Goal: Information Seeking & Learning: Check status

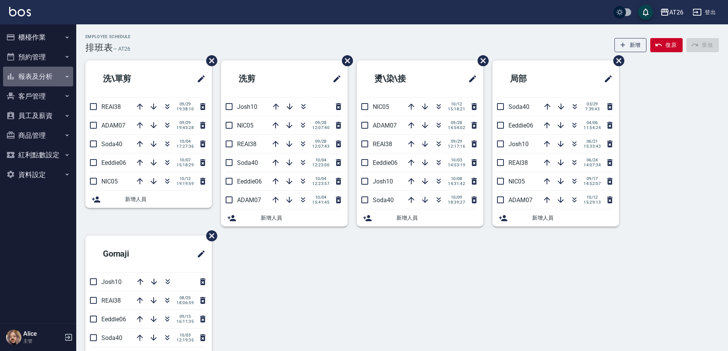
click at [45, 74] on button "報表及分析" at bounding box center [38, 77] width 70 height 20
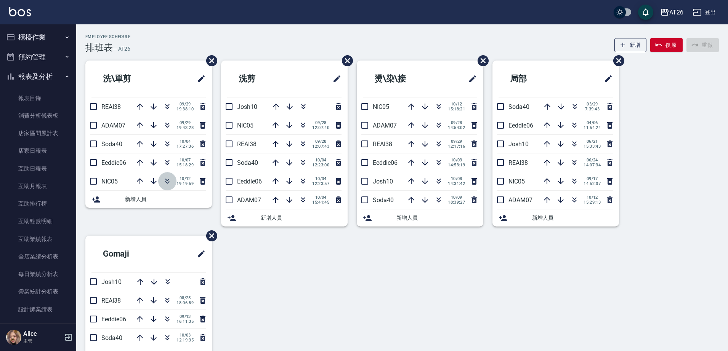
click at [167, 182] on icon "button" at bounding box center [167, 181] width 9 height 9
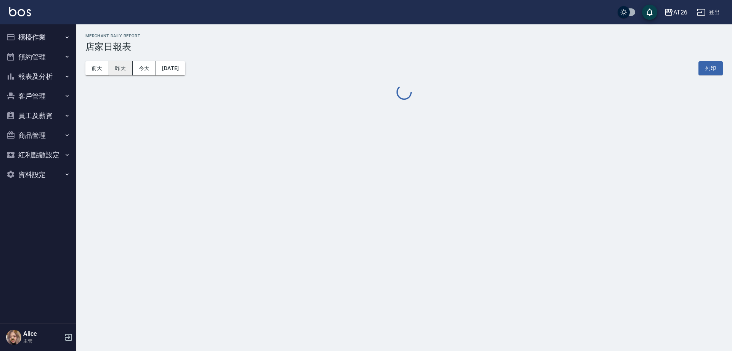
click at [119, 71] on button "昨天" at bounding box center [121, 68] width 24 height 14
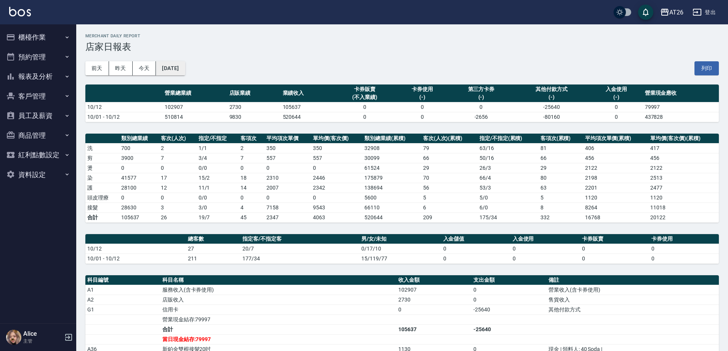
click at [176, 74] on button "[DATE]" at bounding box center [170, 68] width 29 height 14
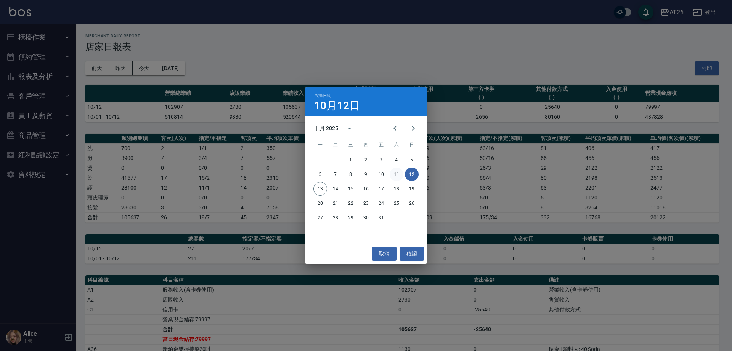
click at [398, 175] on button "11" at bounding box center [397, 175] width 14 height 14
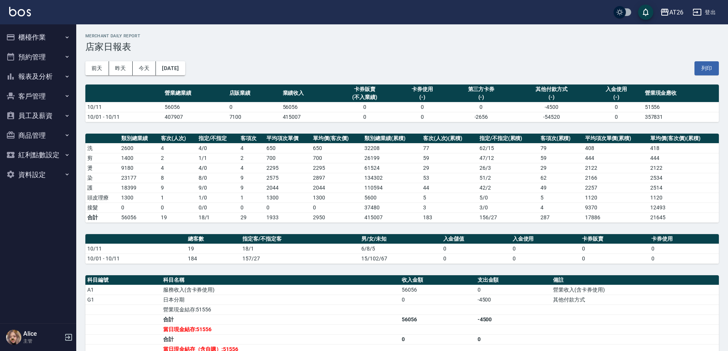
click at [51, 40] on button "櫃檯作業" at bounding box center [38, 37] width 70 height 20
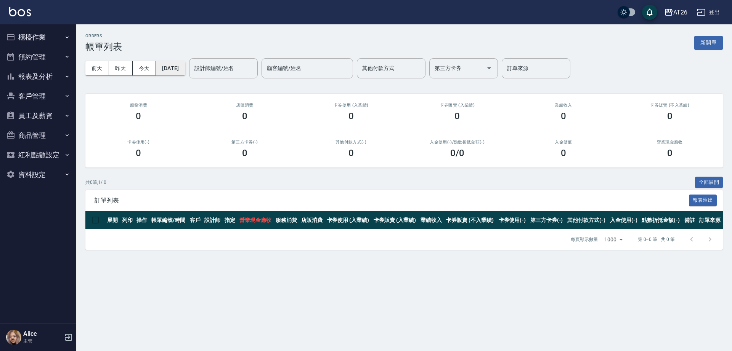
click at [185, 71] on button "2025/10/13" at bounding box center [170, 68] width 29 height 14
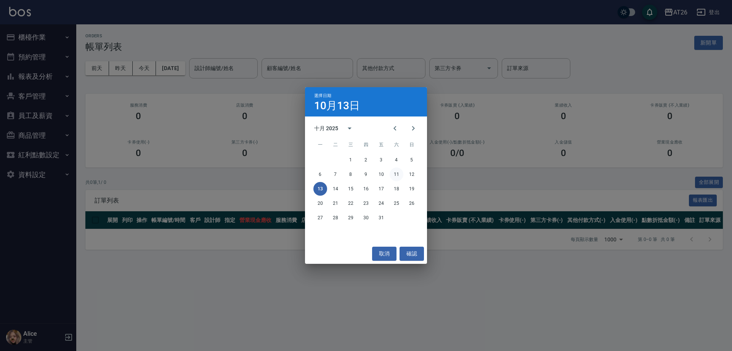
click at [397, 177] on button "11" at bounding box center [397, 175] width 14 height 14
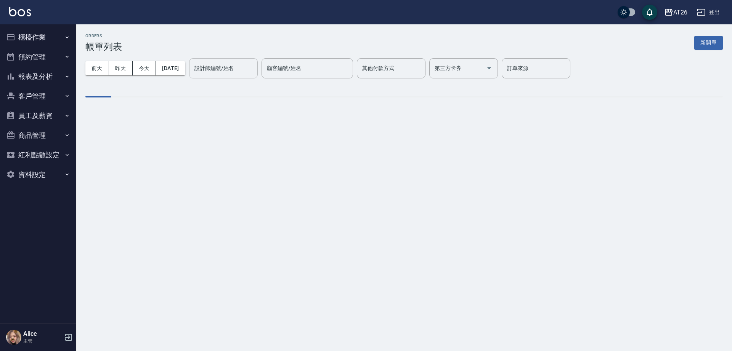
click at [224, 72] on input "設計師編號/姓名" at bounding box center [223, 68] width 62 height 13
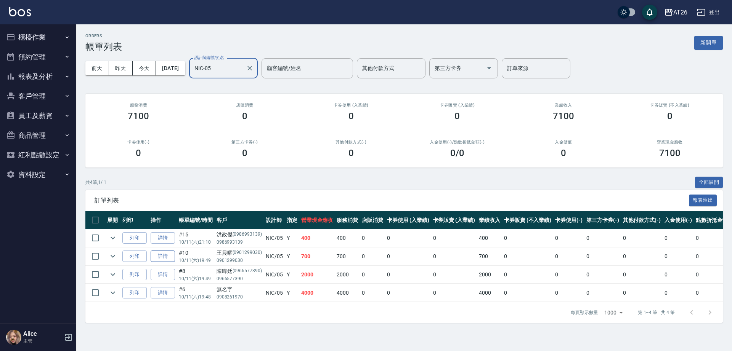
type input "NIC-05"
click at [166, 260] on link "詳情" at bounding box center [163, 257] width 24 height 12
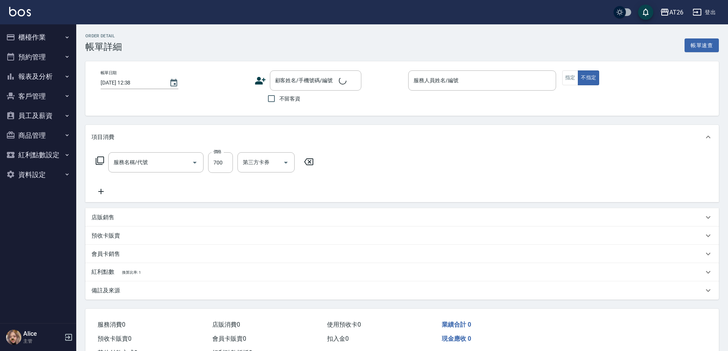
type input "洗髮(201)"
type input "2025/10/11 19:49"
type input "NIC-05"
type input "70"
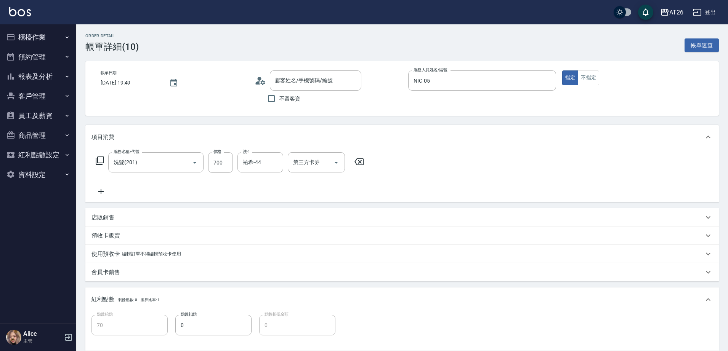
type input "王晨曜/0901299030/0901299030"
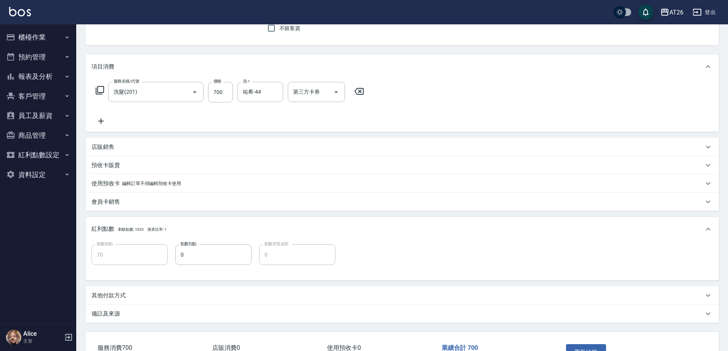
scroll to position [95, 0]
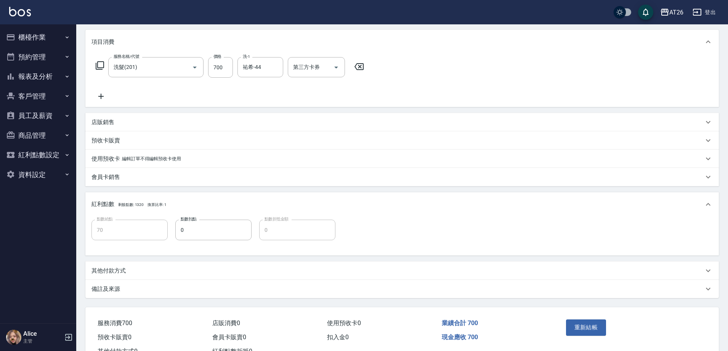
click at [132, 279] on div "其他付款方式" at bounding box center [401, 271] width 633 height 18
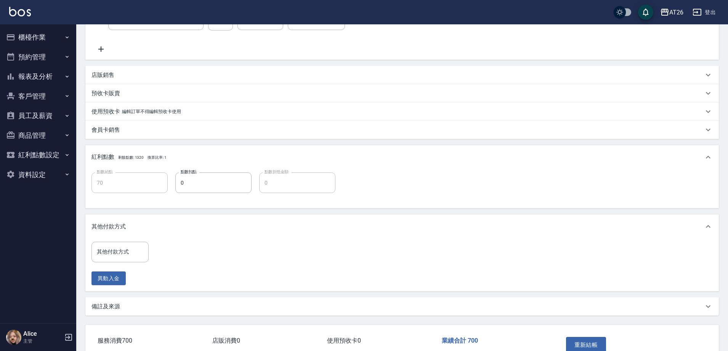
scroll to position [143, 0]
click at [135, 259] on div "其他付款方式" at bounding box center [119, 252] width 57 height 20
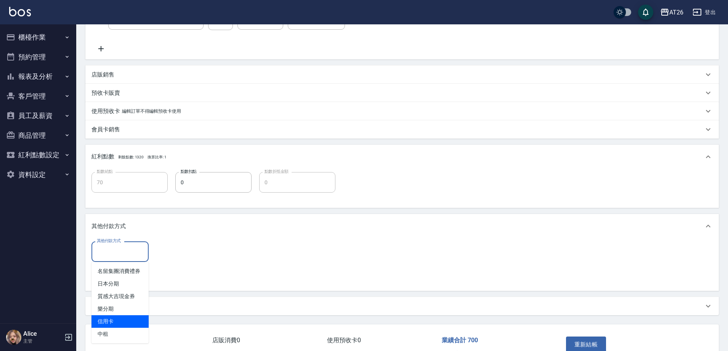
click at [128, 319] on span "信用卡" at bounding box center [119, 322] width 57 height 13
type input "信用卡"
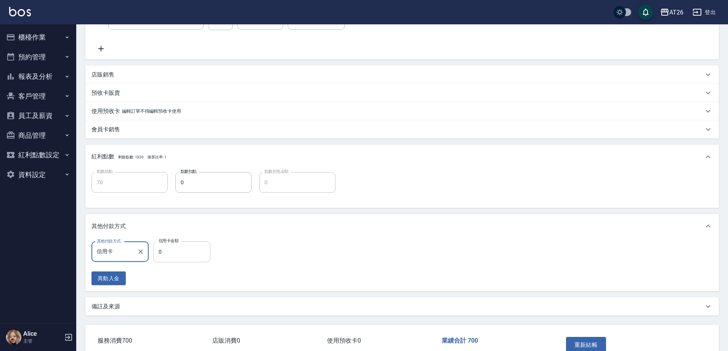
click at [201, 258] on input "0" at bounding box center [181, 252] width 57 height 21
type input "7"
type input "60"
type input "700"
type input "0"
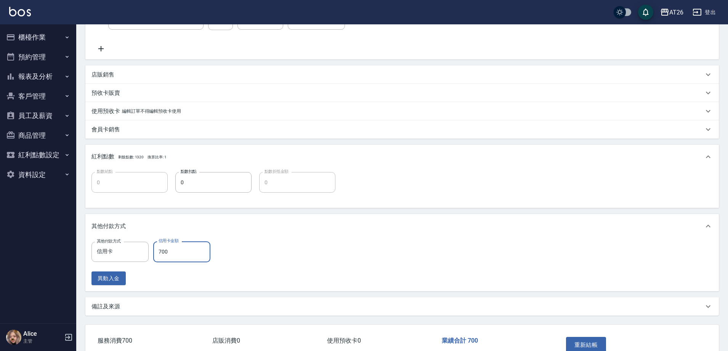
scroll to position [190, 0]
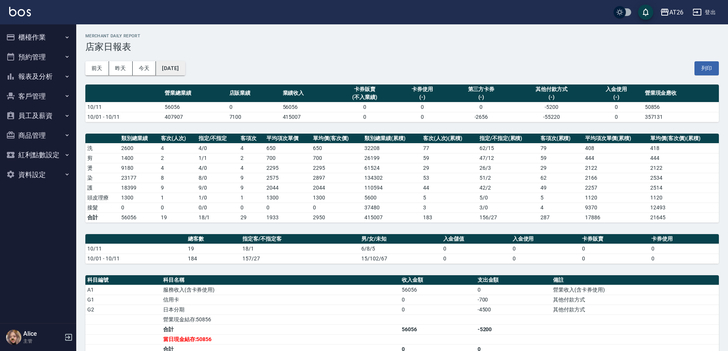
click at [185, 74] on button "[DATE]" at bounding box center [170, 68] width 29 height 14
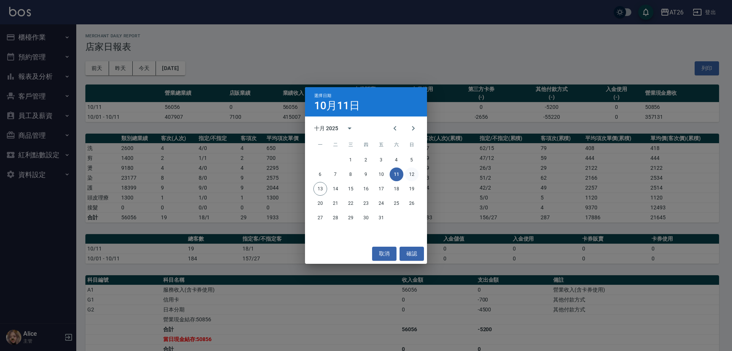
click at [414, 171] on button "12" at bounding box center [412, 175] width 14 height 14
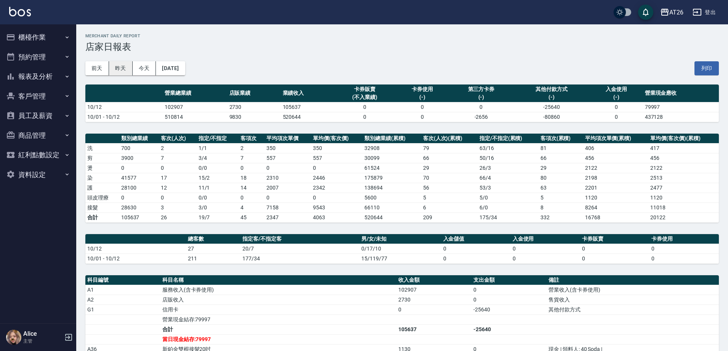
click at [120, 67] on button "昨天" at bounding box center [121, 68] width 24 height 14
click at [185, 71] on button "[DATE]" at bounding box center [170, 68] width 29 height 14
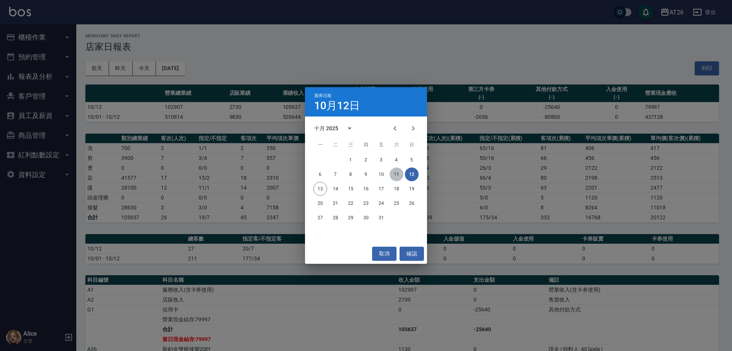
click at [395, 173] on button "11" at bounding box center [397, 175] width 14 height 14
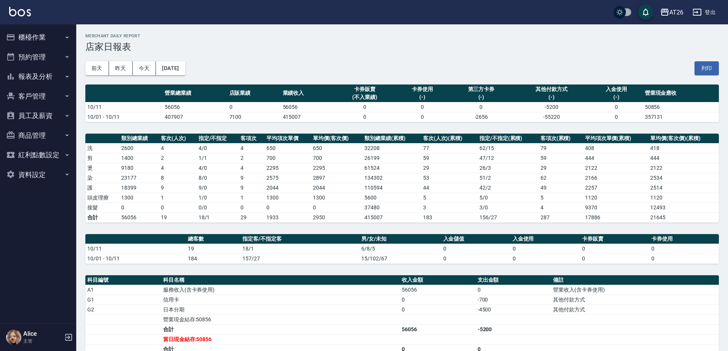
click at [181, 55] on div "前天 昨天 今天 2025/10/11 列印" at bounding box center [401, 68] width 633 height 32
click at [175, 67] on button "[DATE]" at bounding box center [170, 68] width 29 height 14
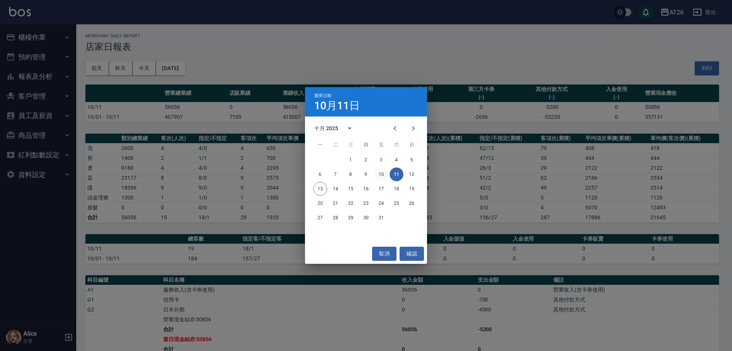
click at [377, 173] on button "10" at bounding box center [381, 175] width 14 height 14
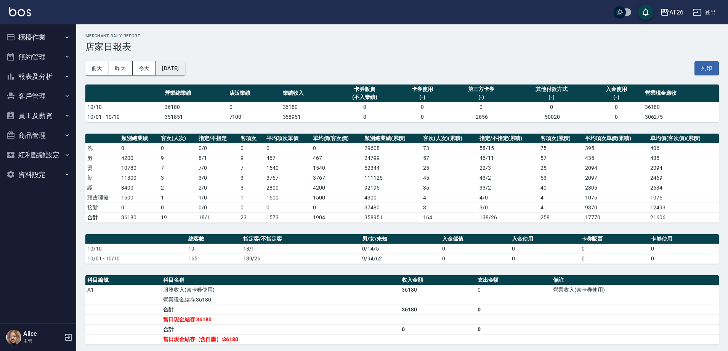
click at [176, 65] on button "2025/10/10" at bounding box center [170, 68] width 29 height 14
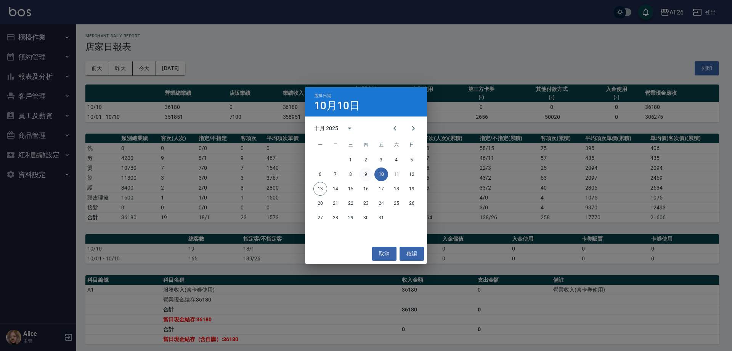
click at [367, 178] on button "9" at bounding box center [366, 175] width 14 height 14
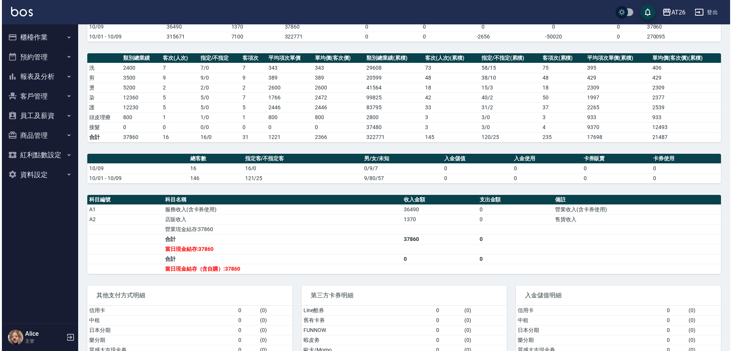
scroll to position [18, 0]
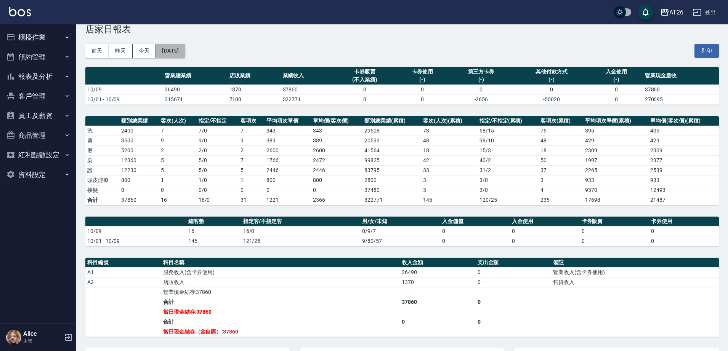
click at [169, 52] on button "2025/10/09" at bounding box center [170, 51] width 29 height 14
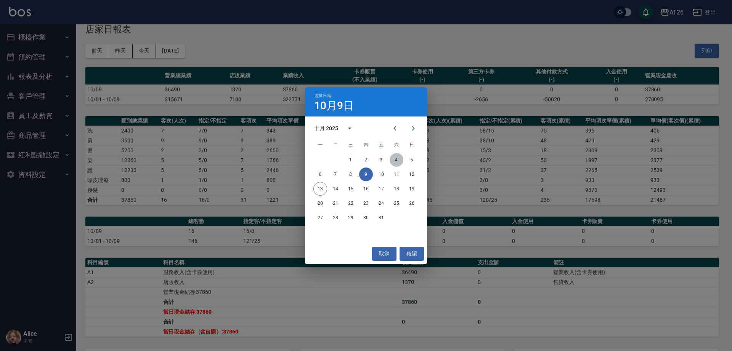
click at [398, 164] on button "4" at bounding box center [397, 160] width 14 height 14
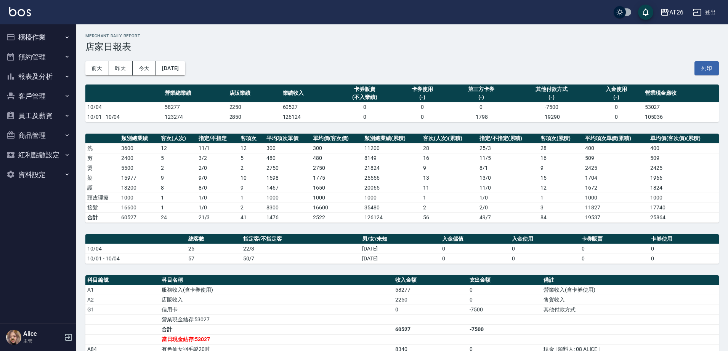
scroll to position [133, 0]
